Goal: Task Accomplishment & Management: Manage account settings

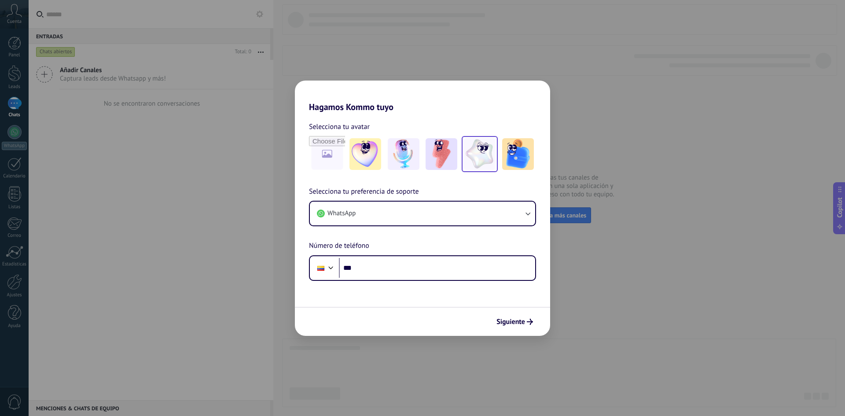
click at [477, 154] on img at bounding box center [480, 154] width 32 height 32
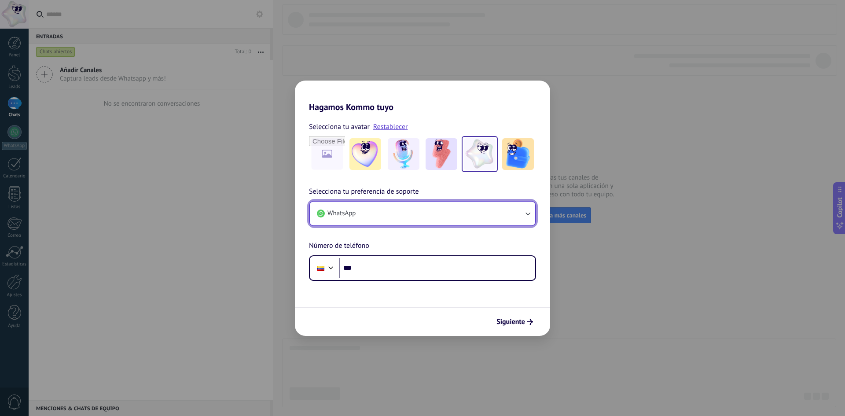
click at [364, 213] on button "WhatsApp" at bounding box center [422, 214] width 225 height 24
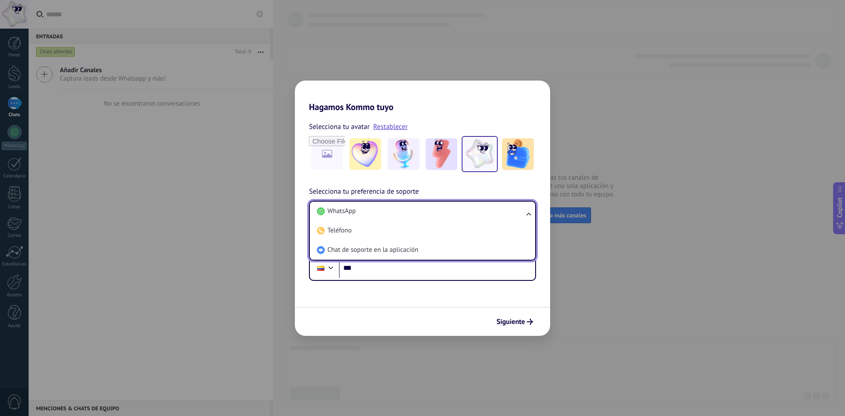
click at [364, 213] on li "WhatsApp" at bounding box center [420, 211] width 215 height 19
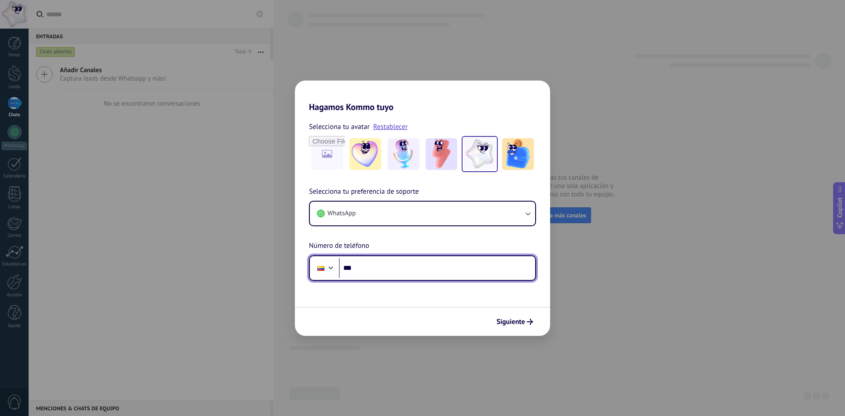
click at [365, 275] on input "***" at bounding box center [437, 268] width 196 height 20
paste input "**********"
type input "**********"
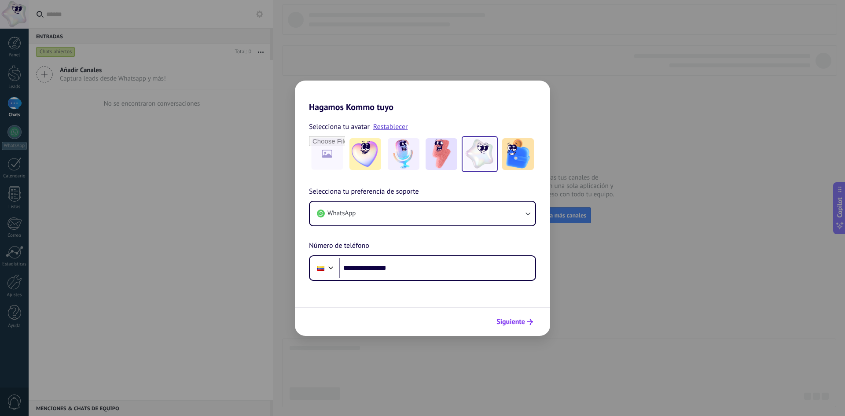
click at [502, 317] on button "Siguiente" at bounding box center [515, 321] width 44 height 15
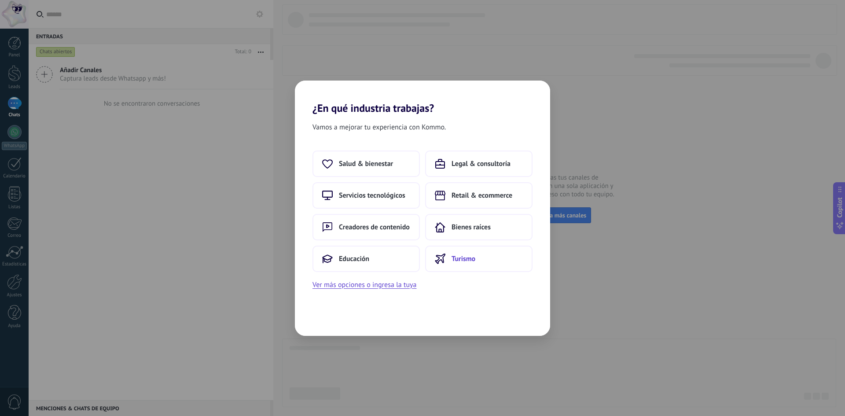
click at [462, 265] on button "Turismo" at bounding box center [478, 259] width 107 height 26
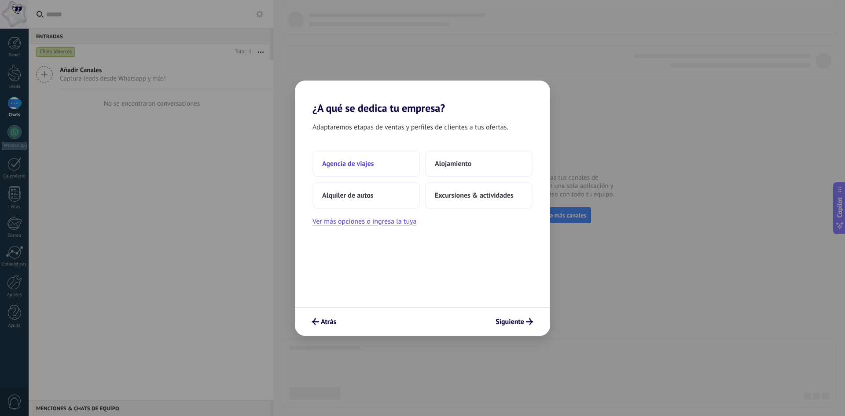
click at [384, 173] on button "Agencia de viajes" at bounding box center [366, 164] width 107 height 26
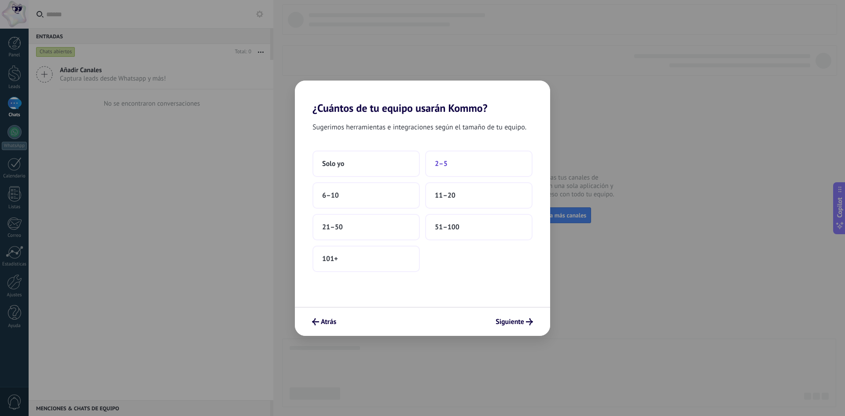
click at [450, 168] on button "2–5" at bounding box center [478, 164] width 107 height 26
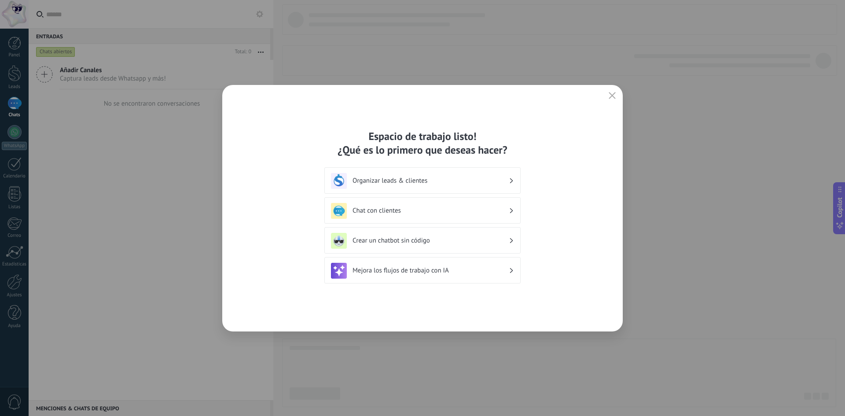
click at [467, 177] on h3 "Organizar leads & clientes" at bounding box center [431, 181] width 156 height 8
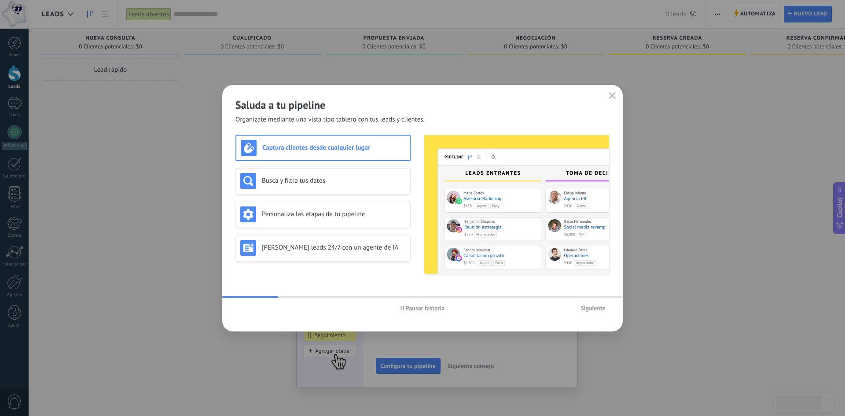
click at [592, 309] on span "Siguiente" at bounding box center [593, 308] width 25 height 6
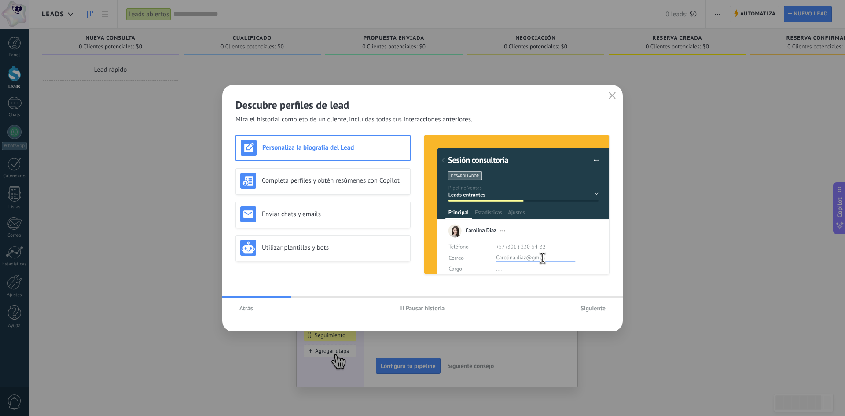
click at [592, 309] on span "Siguiente" at bounding box center [593, 308] width 25 height 6
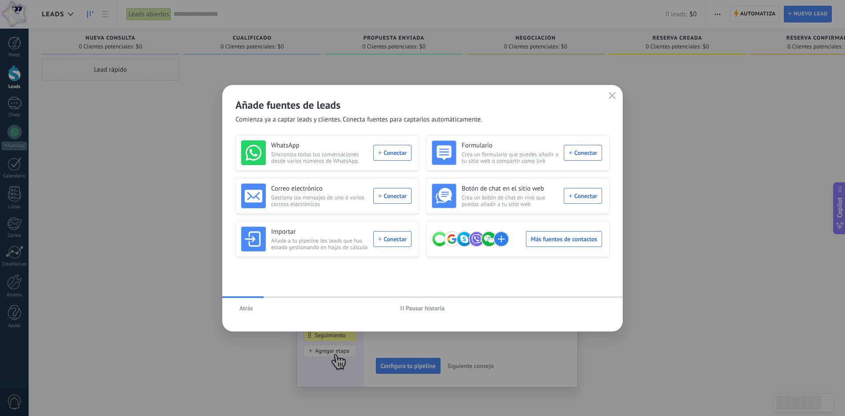
click at [250, 309] on span "Atrás" at bounding box center [246, 308] width 14 height 6
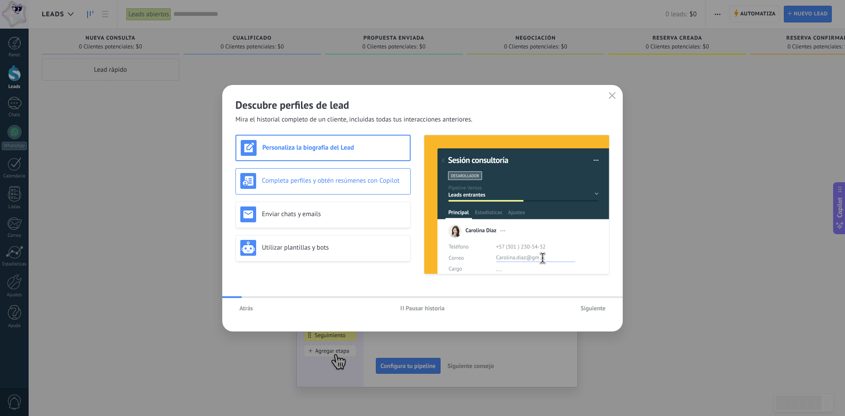
click at [350, 181] on h3 "Completa perfiles y obtén resúmenes con Copilot" at bounding box center [334, 181] width 144 height 8
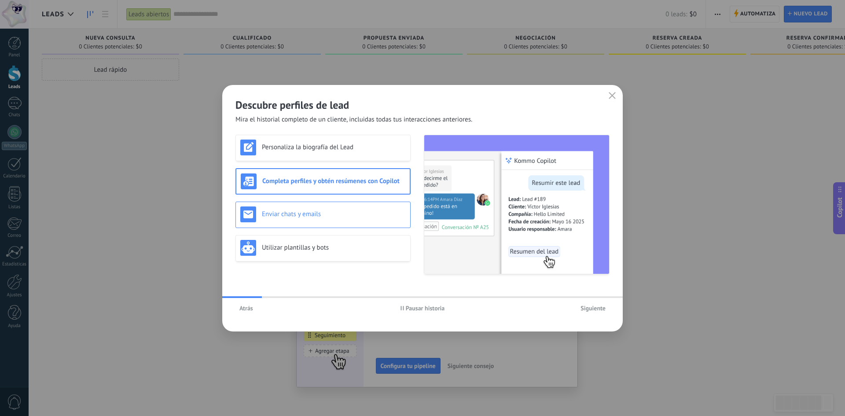
click at [328, 210] on div "Enviar chats y emails" at bounding box center [323, 214] width 166 height 16
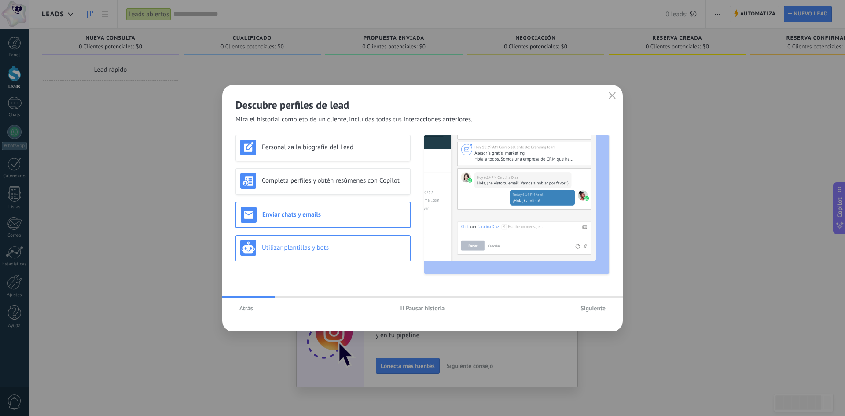
click at [330, 249] on h3 "Utilizar plantillas y bots" at bounding box center [334, 247] width 144 height 8
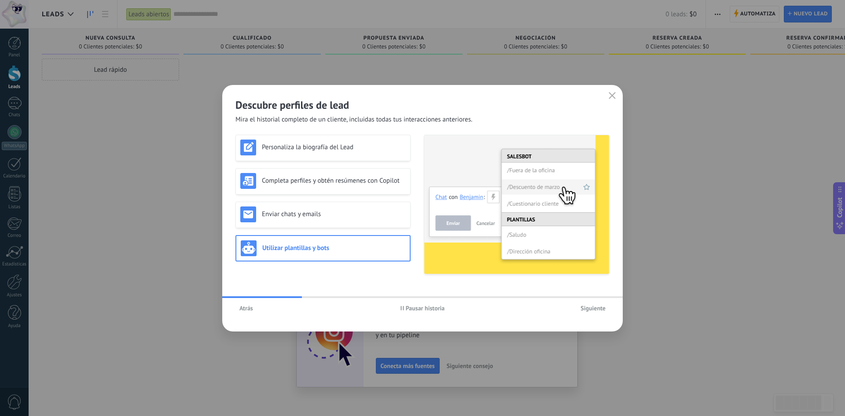
click at [597, 308] on span "Siguiente" at bounding box center [593, 308] width 25 height 6
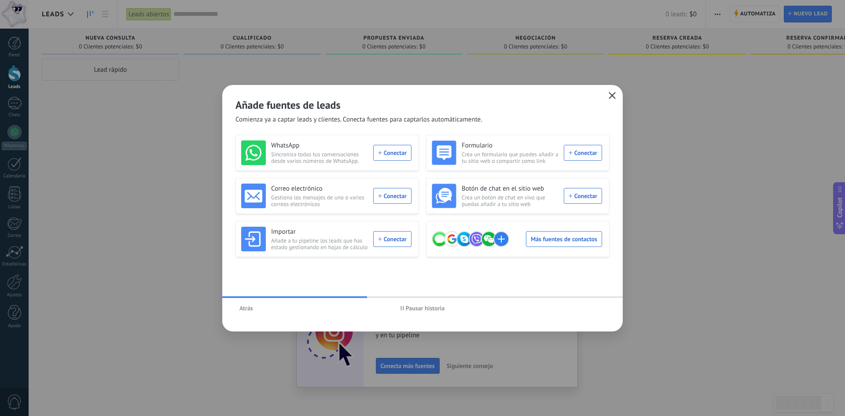
click at [609, 95] on icon "button" at bounding box center [612, 95] width 7 height 7
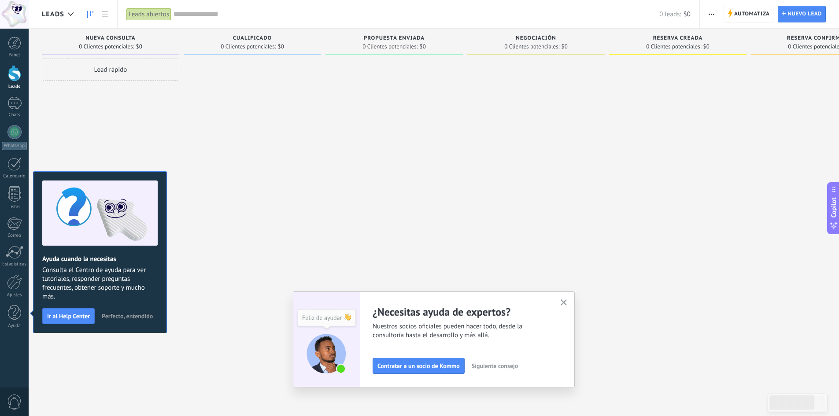
click at [567, 303] on icon "button" at bounding box center [563, 302] width 7 height 7
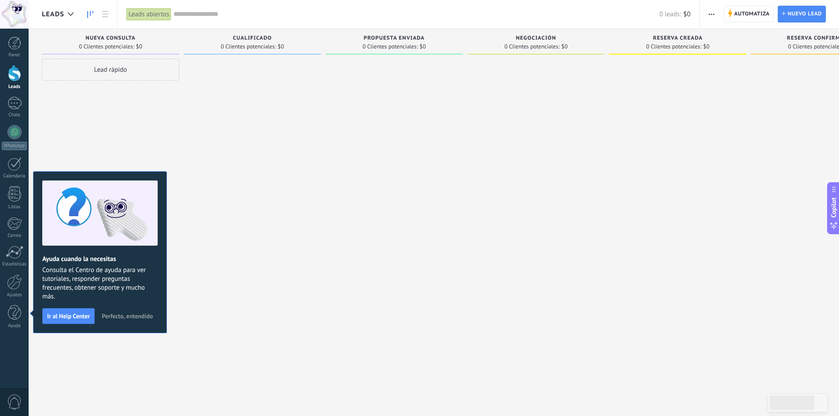
click at [135, 317] on span "Perfecto, entendido" at bounding box center [127, 316] width 51 height 6
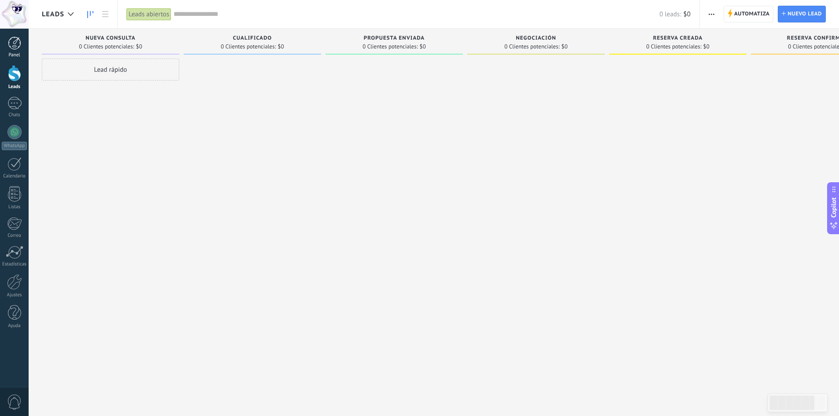
click at [15, 49] on div at bounding box center [14, 43] width 13 height 13
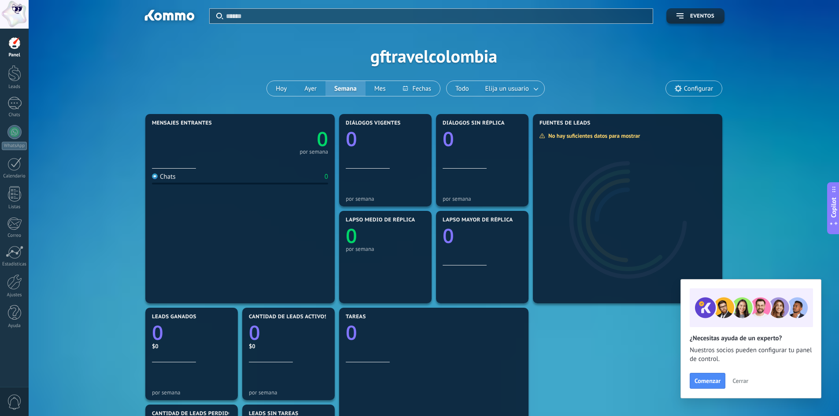
click at [413, 56] on div "Aplicar Eventos gftravelcolombia [DATE] [DATE] Semana Mes Todo Elija un usuario…" at bounding box center [434, 56] width 784 height 112
click at [698, 87] on span "Configurar" at bounding box center [698, 88] width 29 height 7
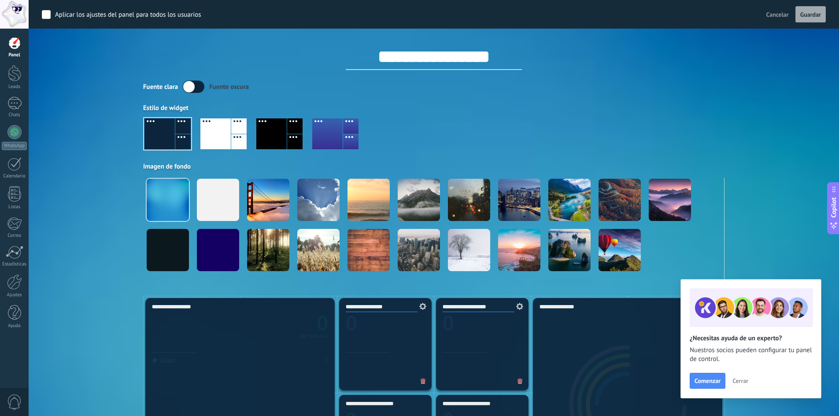
click at [461, 65] on input "**********" at bounding box center [434, 57] width 176 height 26
type input "**********"
click at [810, 20] on button "Guardar" at bounding box center [810, 14] width 30 height 17
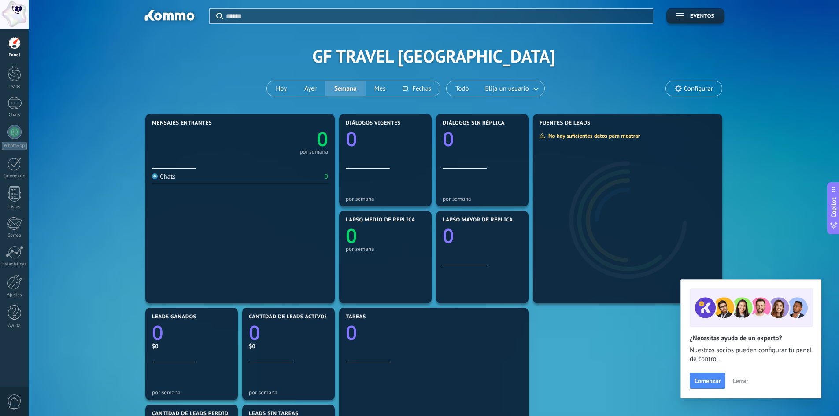
click at [743, 379] on span "Cerrar" at bounding box center [740, 381] width 16 height 6
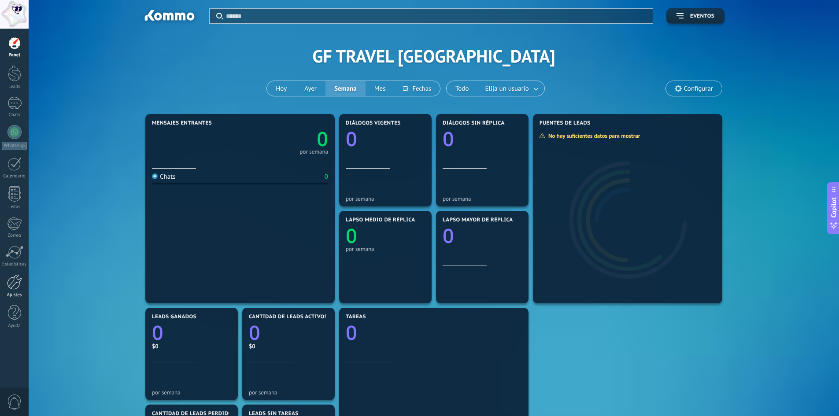
click at [14, 291] on link "Ajustes" at bounding box center [14, 286] width 29 height 24
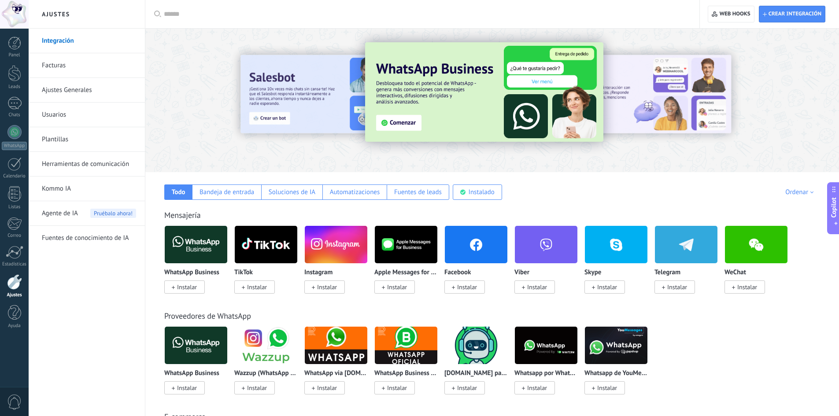
click at [458, 288] on span "Instalar" at bounding box center [467, 287] width 20 height 8
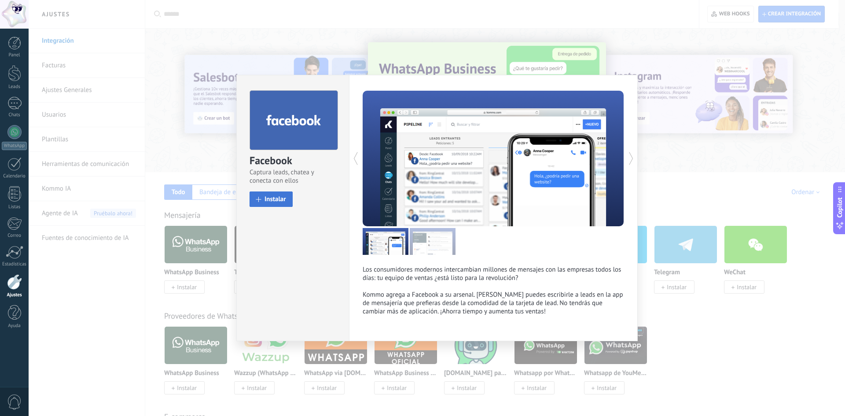
click at [280, 199] on span "Instalar" at bounding box center [276, 199] width 22 height 7
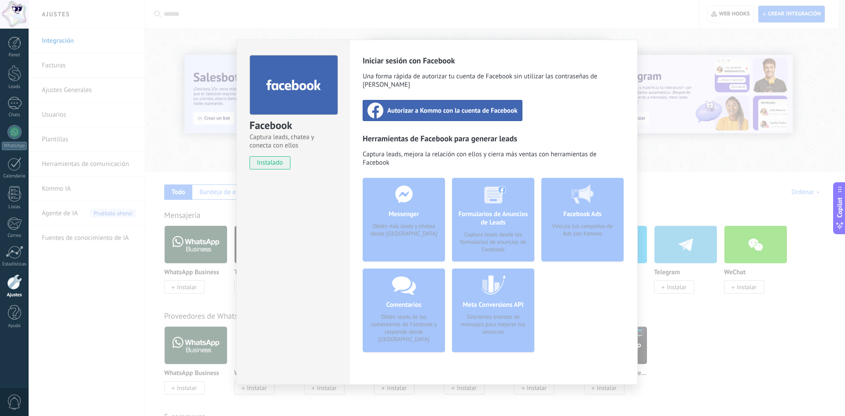
click at [415, 106] on span "Autorizar a Kommo con la cuenta de Facebook" at bounding box center [452, 110] width 130 height 9
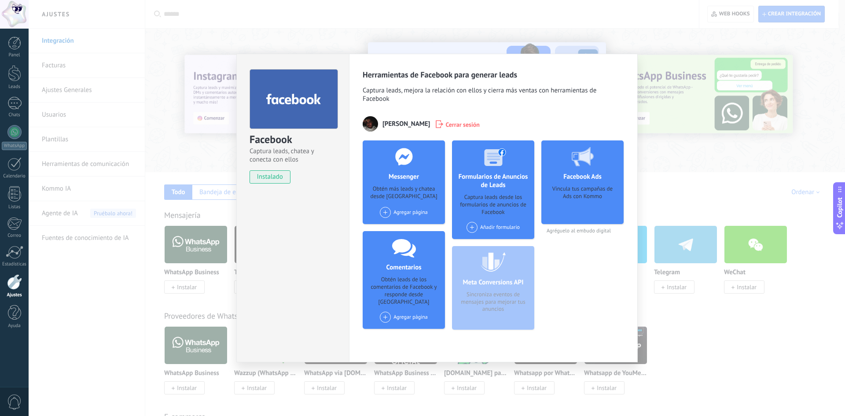
click at [412, 212] on div "Agregar página" at bounding box center [404, 212] width 48 height 11
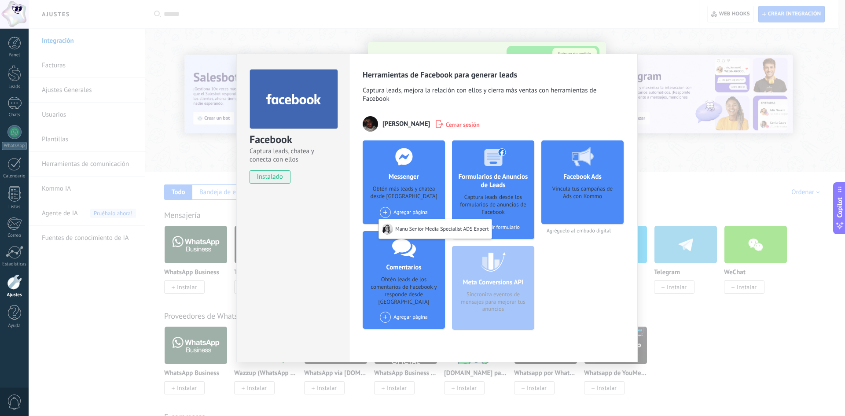
click at [361, 230] on div "Herramientas de Facebook para generar leads Captura leads, mejora la relación c…" at bounding box center [493, 208] width 289 height 309
click at [409, 209] on div "Agregar página Manu Senior Media Specialist ADS Expert" at bounding box center [404, 212] width 48 height 11
click at [455, 122] on span "Cerrar sesión" at bounding box center [463, 124] width 34 height 9
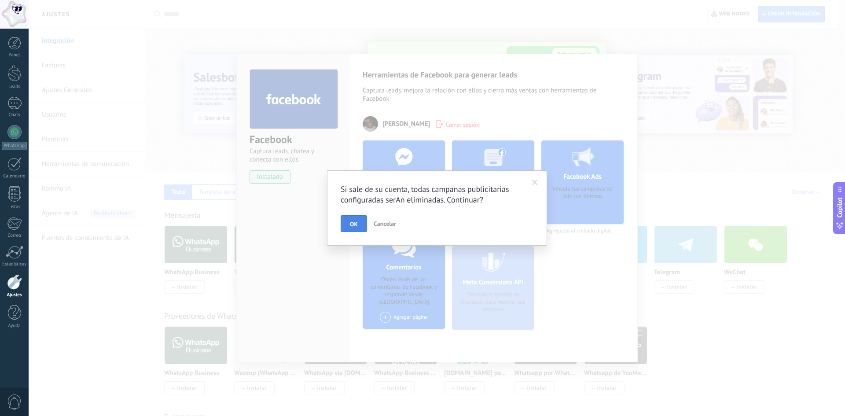
click at [363, 226] on button "OK" at bounding box center [354, 223] width 26 height 17
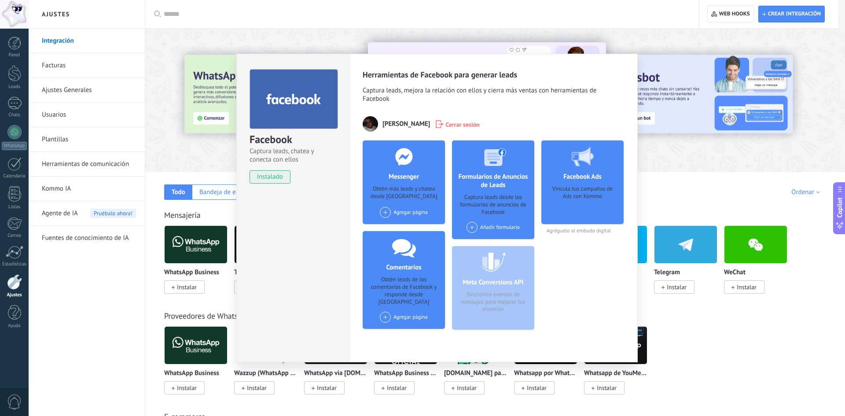
click at [699, 164] on div "Facebook Captura leads, chatea y conecta con ellos instalado Desinstalar Herram…" at bounding box center [437, 208] width 817 height 416
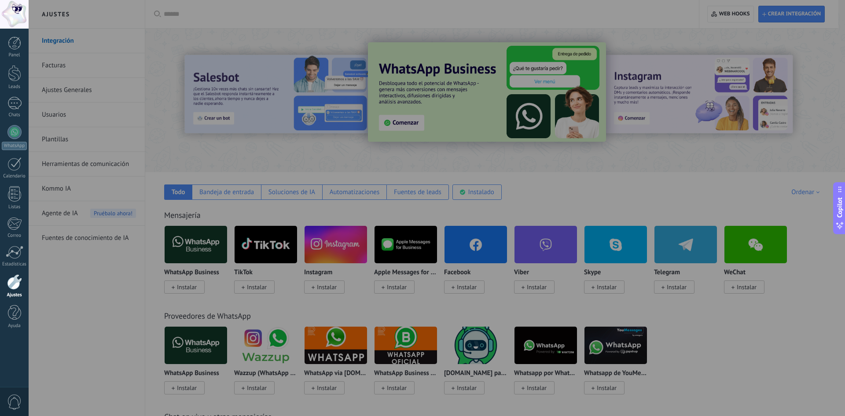
click at [380, 184] on div at bounding box center [451, 208] width 845 height 416
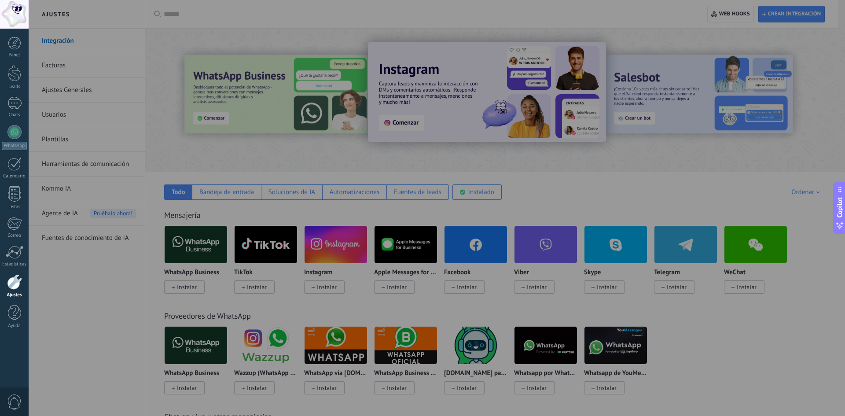
click at [315, 129] on div at bounding box center [451, 208] width 845 height 416
click at [838, 191] on div "Copilot" at bounding box center [840, 208] width 9 height 44
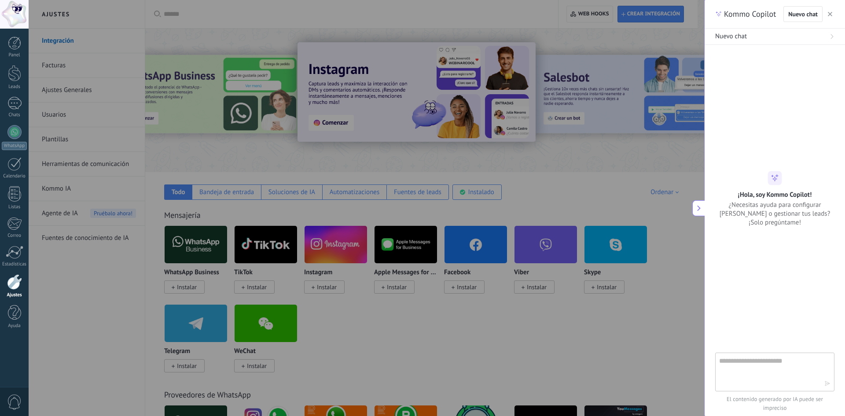
click at [829, 11] on button "button" at bounding box center [830, 14] width 9 height 11
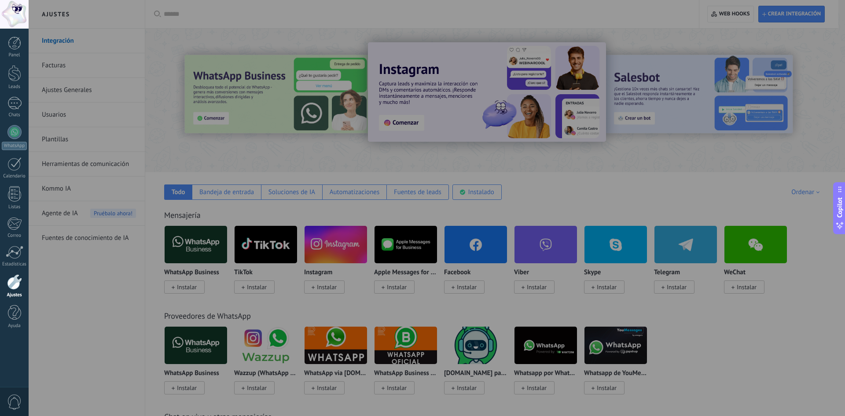
click at [637, 331] on div at bounding box center [451, 208] width 845 height 416
click at [689, 350] on div at bounding box center [451, 208] width 845 height 416
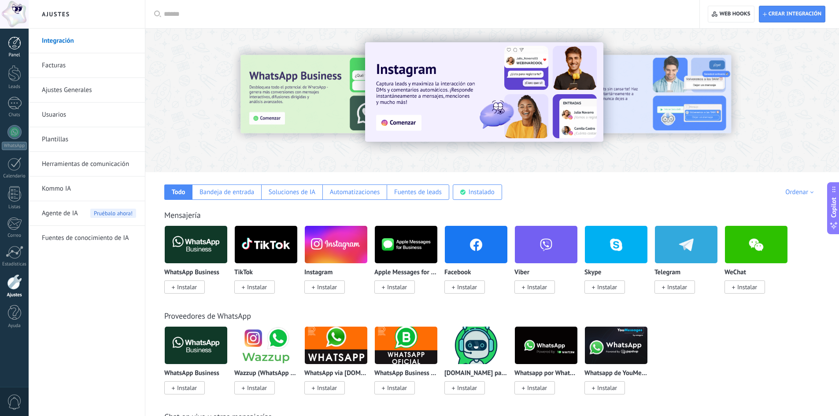
click at [6, 40] on link "Panel" at bounding box center [14, 48] width 29 height 22
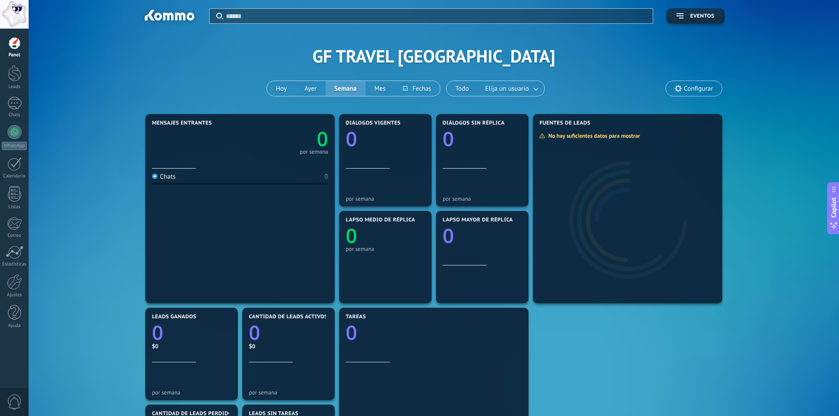
click at [7, 52] on link "Panel" at bounding box center [14, 48] width 29 height 22
click at [11, 288] on div at bounding box center [14, 281] width 15 height 15
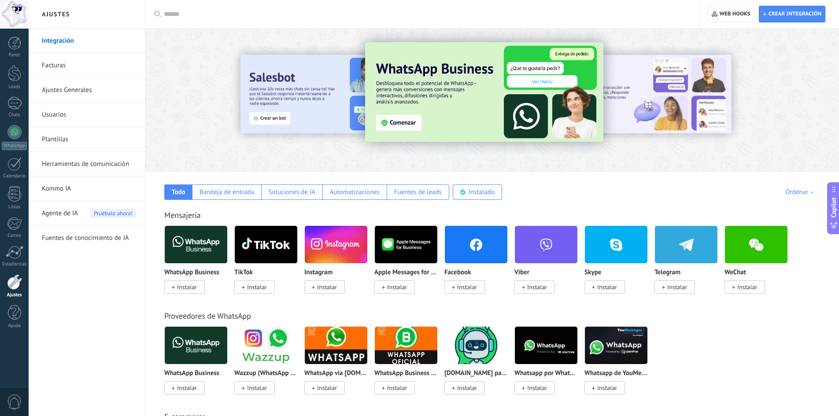
click at [16, 7] on div at bounding box center [14, 14] width 29 height 29
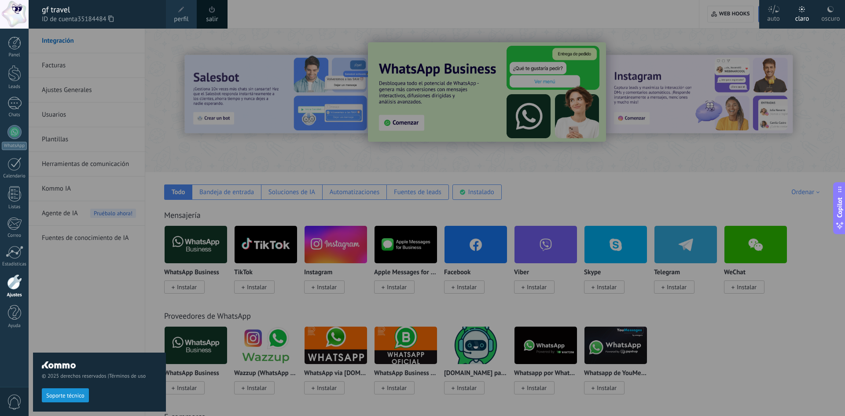
click at [213, 15] on link "salir" at bounding box center [212, 20] width 12 height 10
